Goal: Navigation & Orientation: Find specific page/section

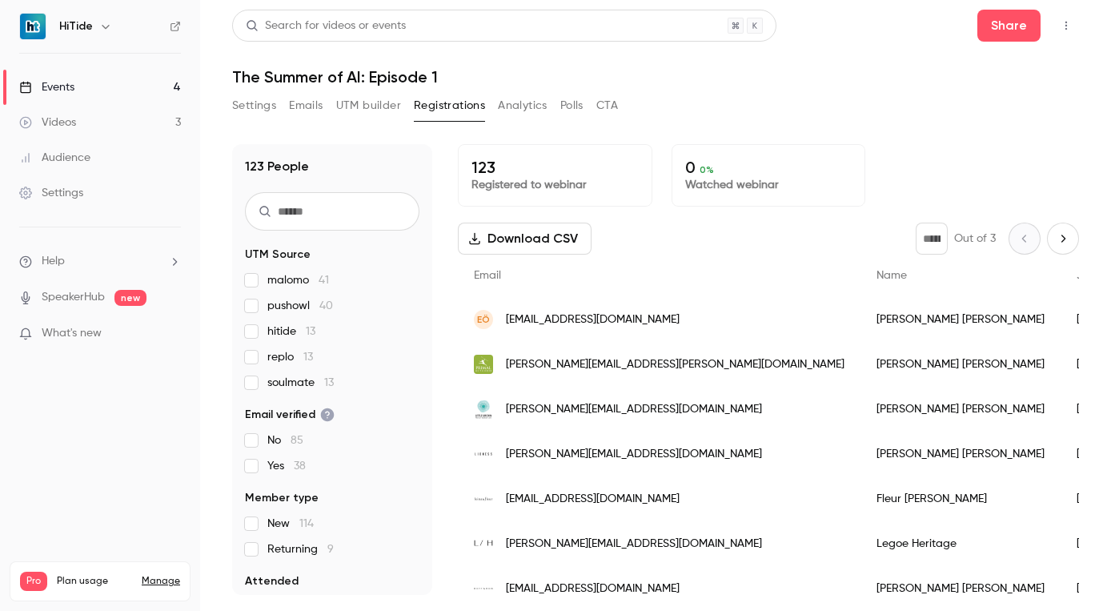
click at [90, 79] on link "Events 4" at bounding box center [100, 87] width 200 height 35
